Goal: Entertainment & Leisure: Consume media (video, audio)

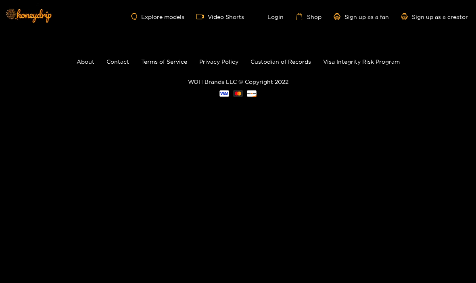
click at [243, 13] on link "Video Shorts" at bounding box center [221, 16] width 48 height 7
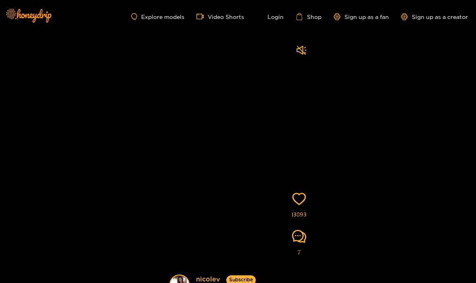
click at [296, 132] on video at bounding box center [237, 174] width 153 height 275
click at [287, 139] on video at bounding box center [237, 174] width 153 height 275
click at [299, 244] on icon "comment" at bounding box center [299, 237] width 14 height 14
click at [276, 158] on video at bounding box center [237, 174] width 153 height 275
click at [279, 158] on video at bounding box center [237, 174] width 153 height 275
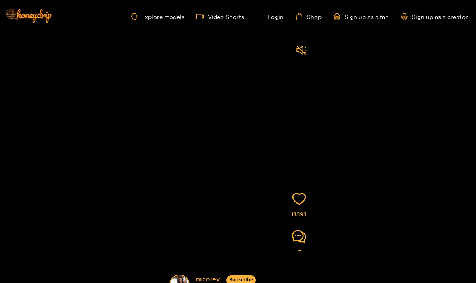
click at [294, 121] on video at bounding box center [237, 174] width 153 height 275
click at [300, 244] on icon "comment" at bounding box center [299, 237] width 14 height 14
